Goal: Browse casually: Explore the website without a specific task or goal

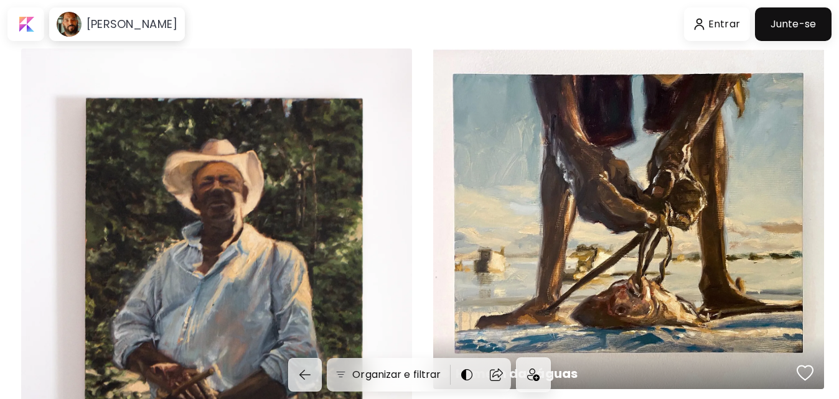
click at [258, 263] on div "Poleca Disponível | 50 x 70 cm" at bounding box center [216, 293] width 391 height 488
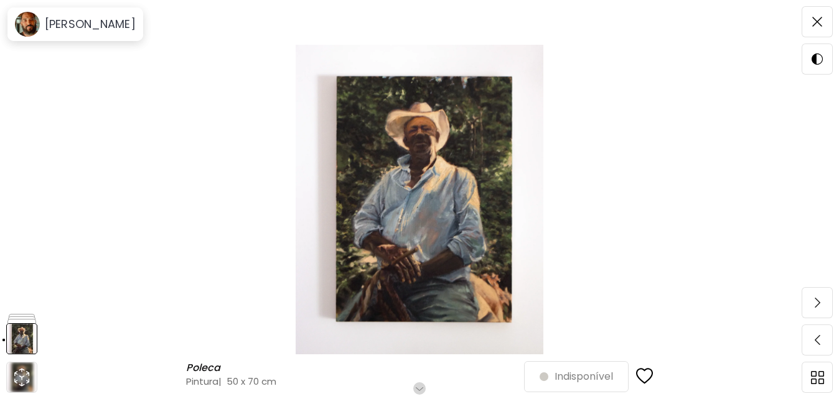
scroll to position [62, 0]
click at [818, 22] on img at bounding box center [817, 22] width 10 height 10
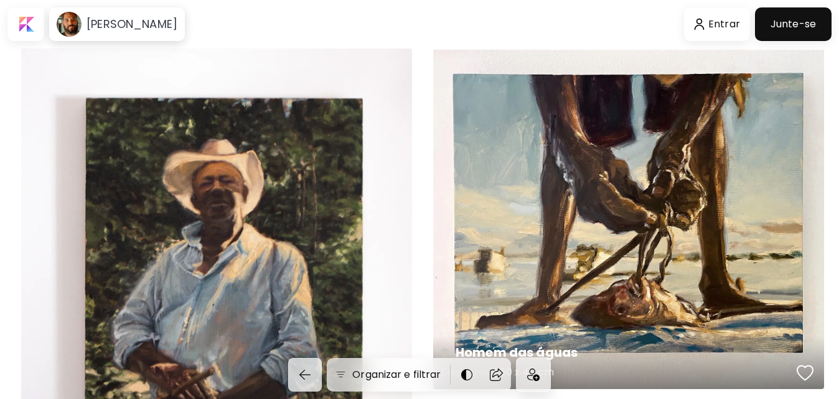
click at [664, 234] on div "Homem das águas Disponível | 50 x 40 cm" at bounding box center [628, 219] width 391 height 341
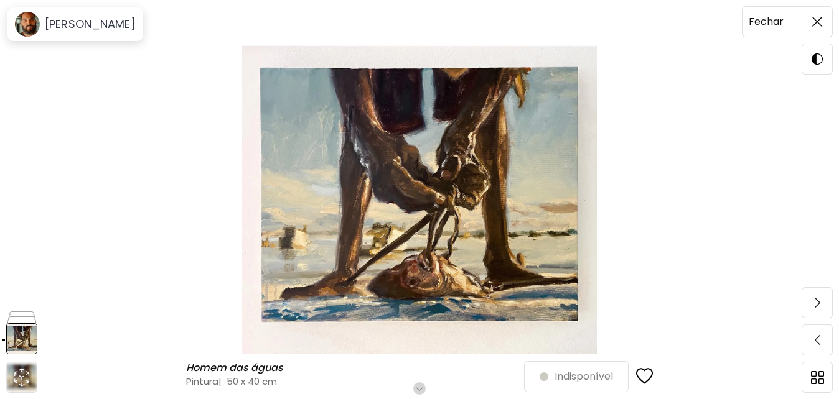
click at [811, 22] on span at bounding box center [817, 22] width 26 height 26
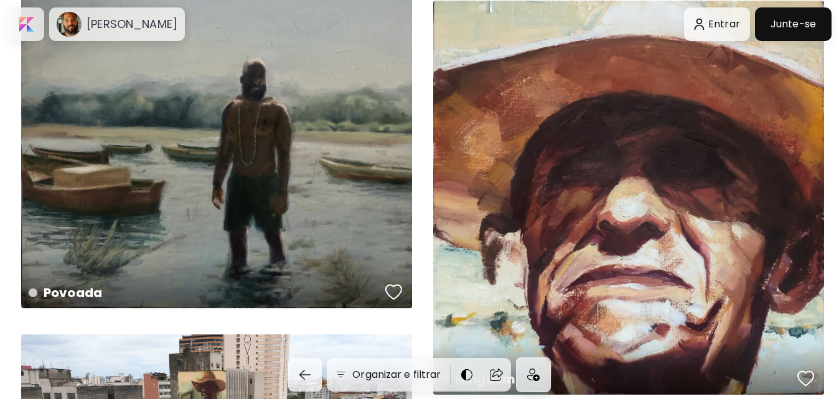
scroll to position [933, 0]
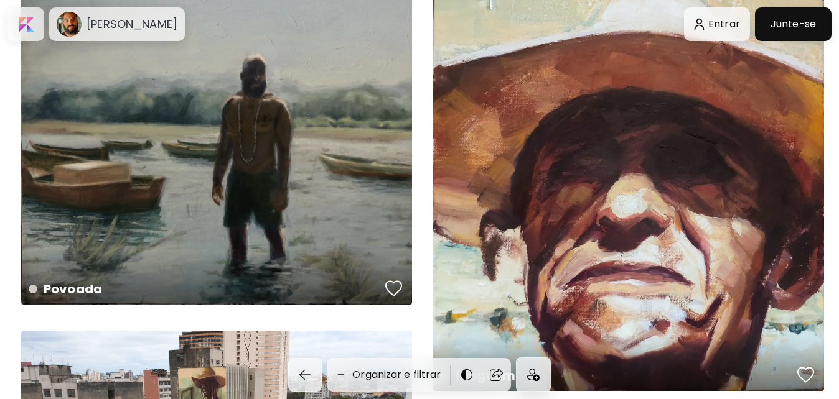
click at [676, 208] on div "Ninguém preview" at bounding box center [628, 194] width 391 height 394
click at [667, 200] on div "Ninguém Disponível | 30 x 30 cm" at bounding box center [628, 194] width 391 height 394
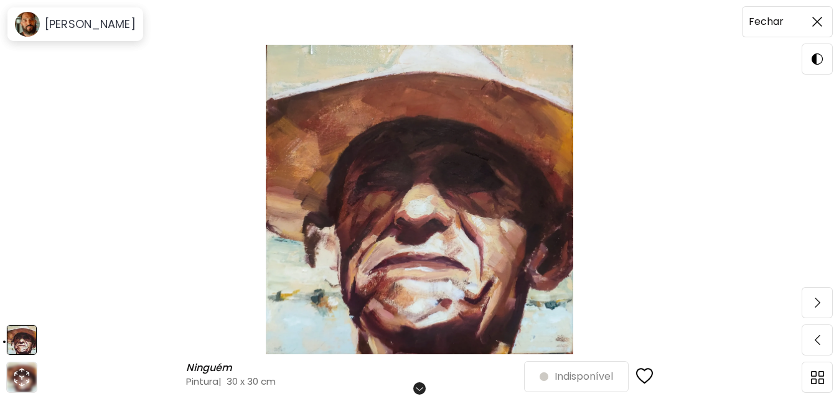
click at [820, 16] on span at bounding box center [817, 22] width 26 height 26
